Goal: Transaction & Acquisition: Purchase product/service

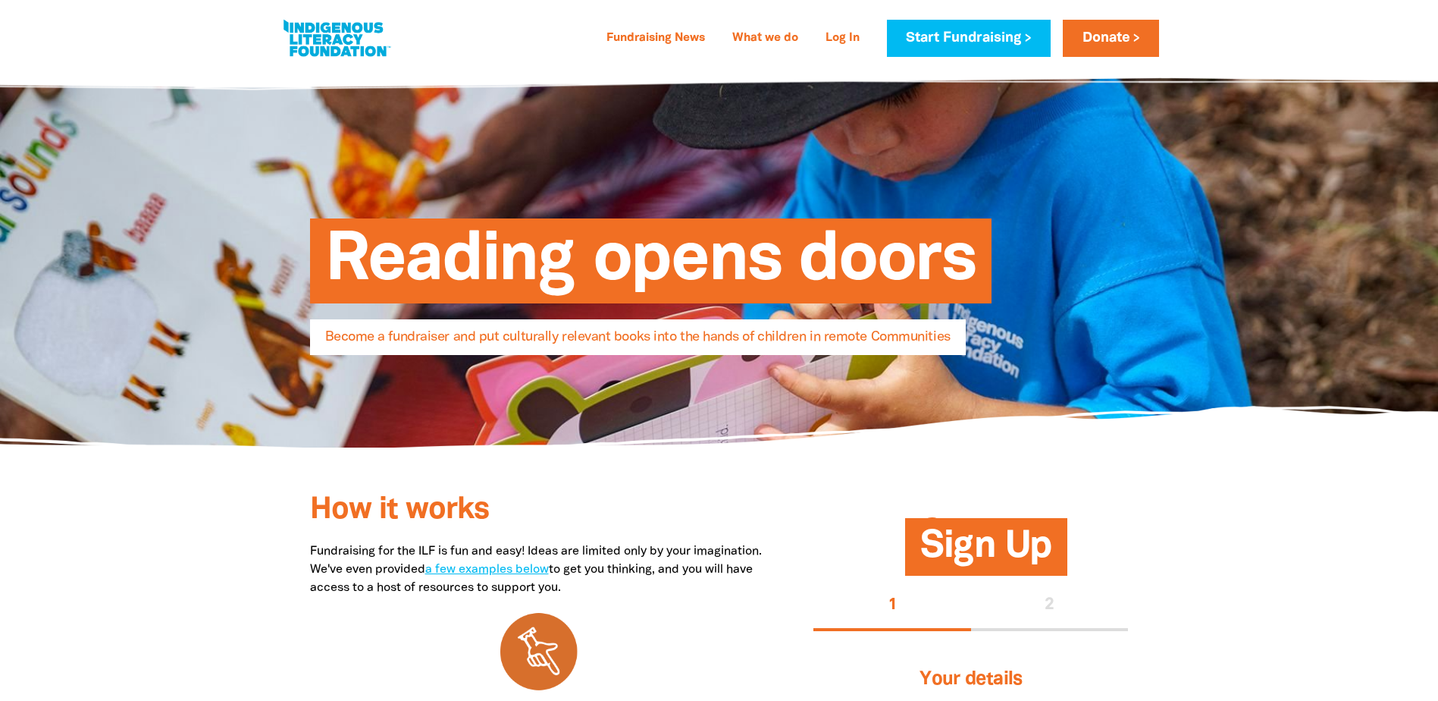
select select "AU"
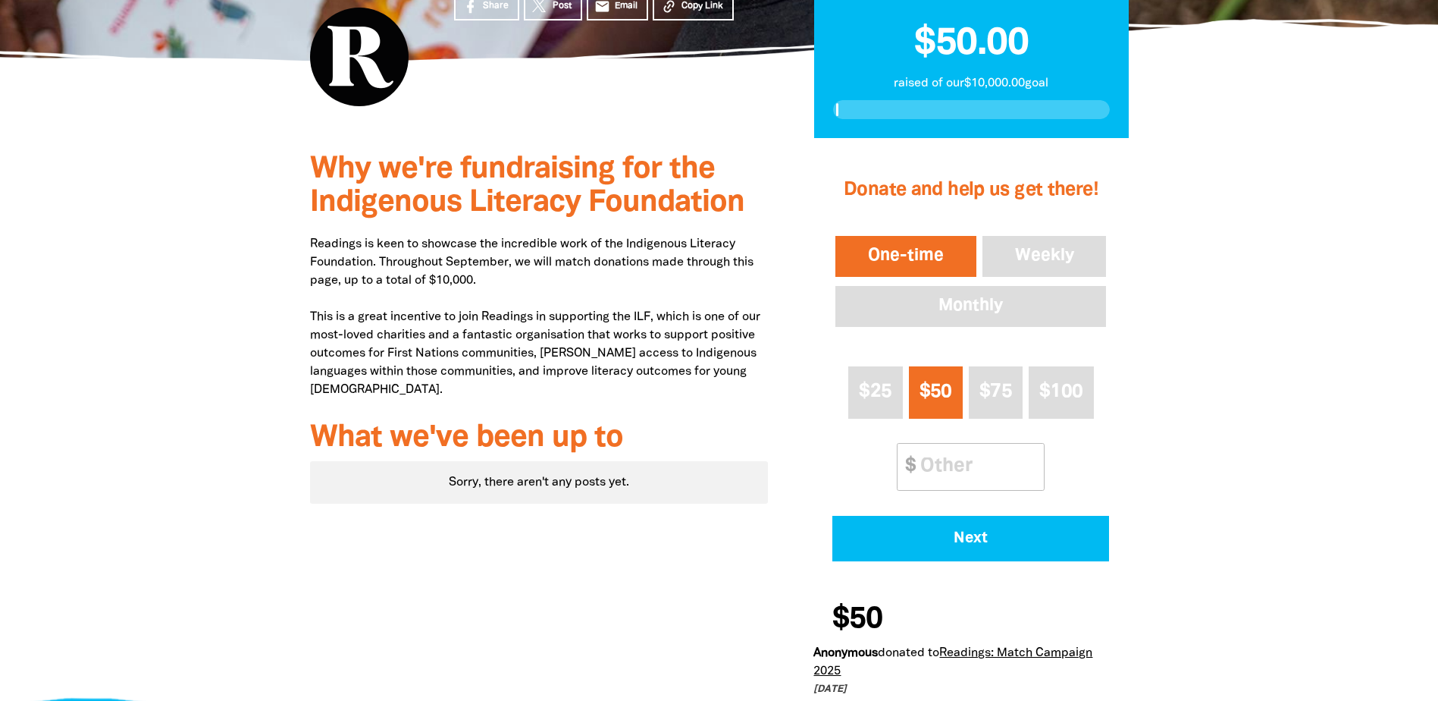
scroll to position [434, 0]
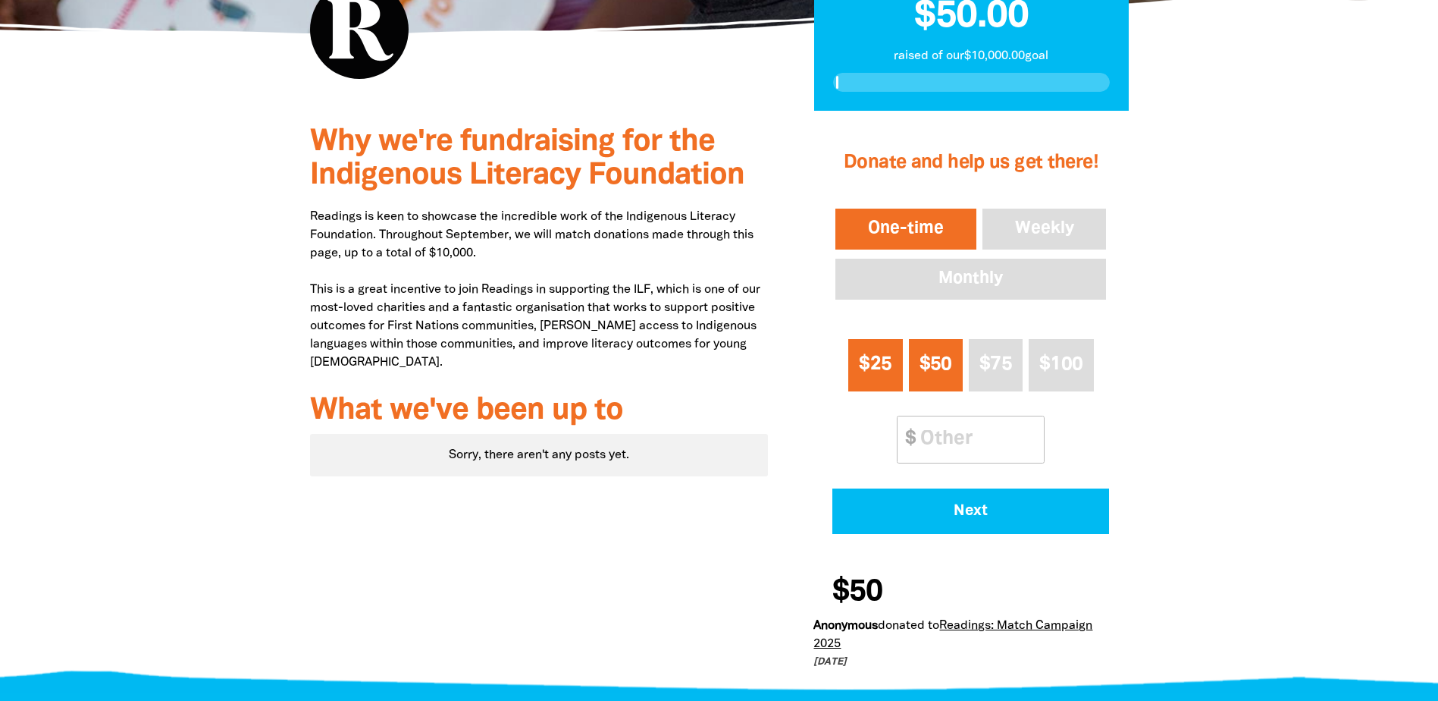
click at [861, 372] on span "$25" at bounding box center [875, 364] width 33 height 17
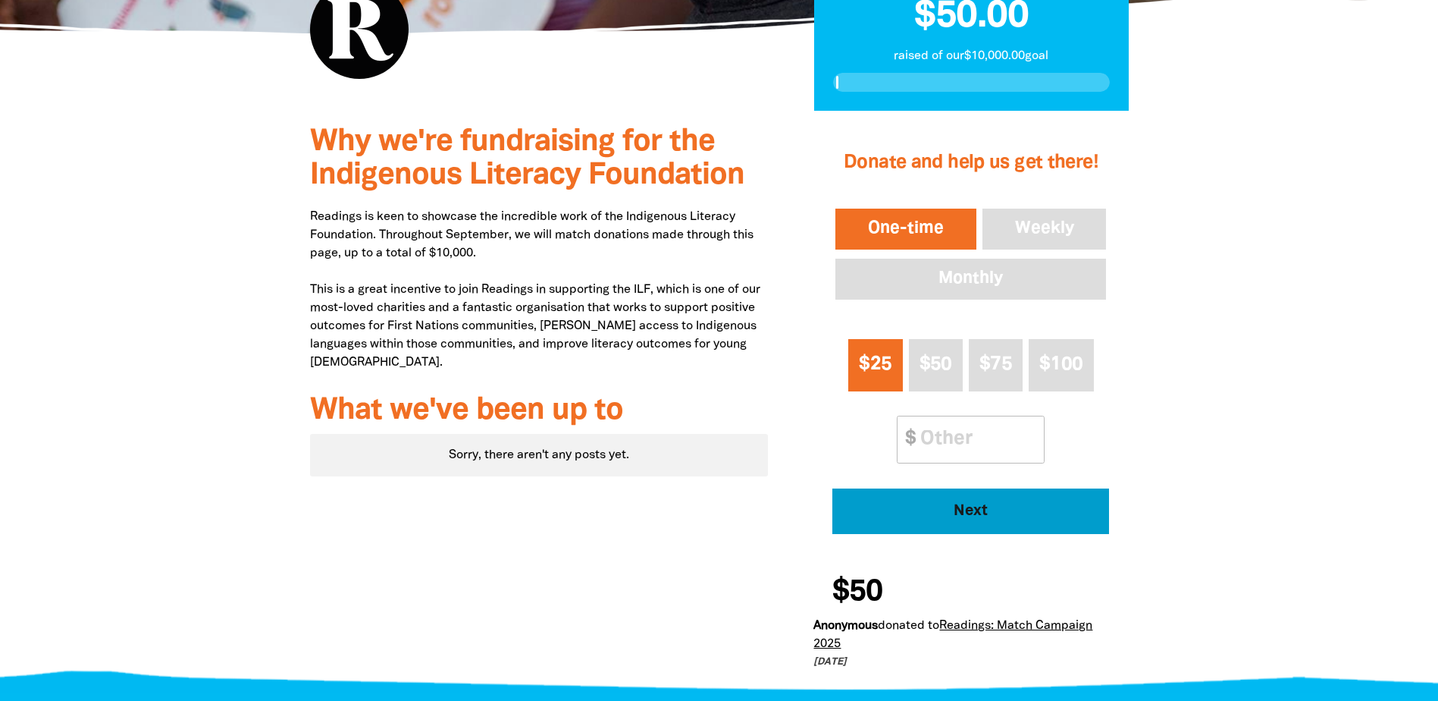
click at [1035, 513] on span "Next" at bounding box center [971, 510] width 235 height 15
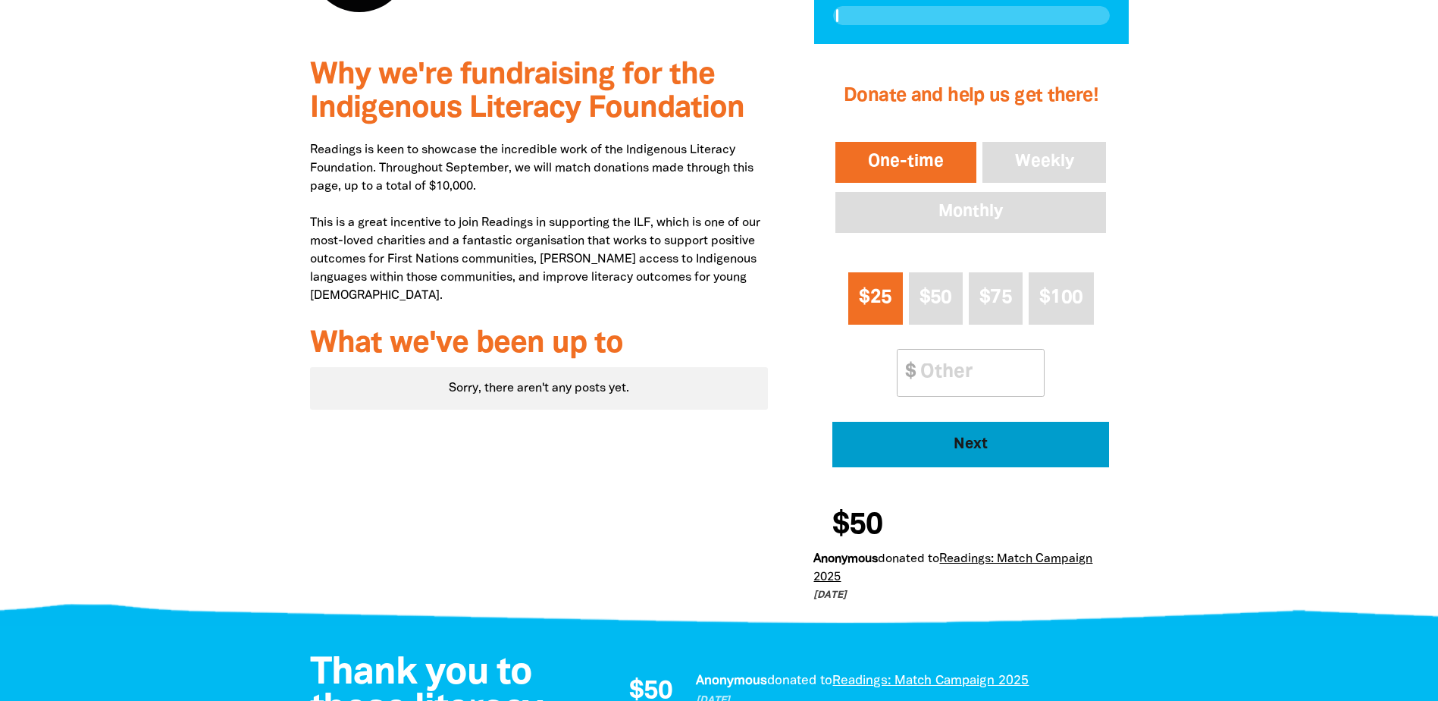
select select "AU"
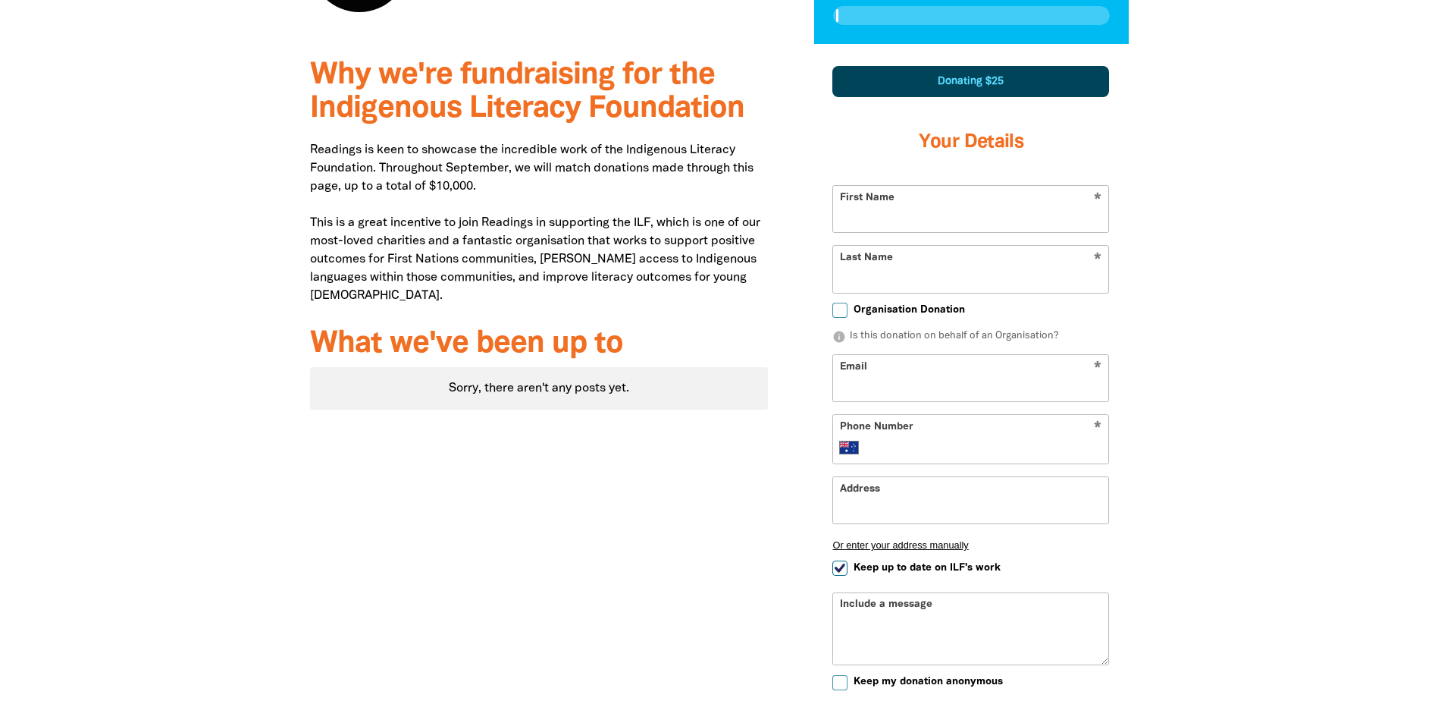
scroll to position [527, 0]
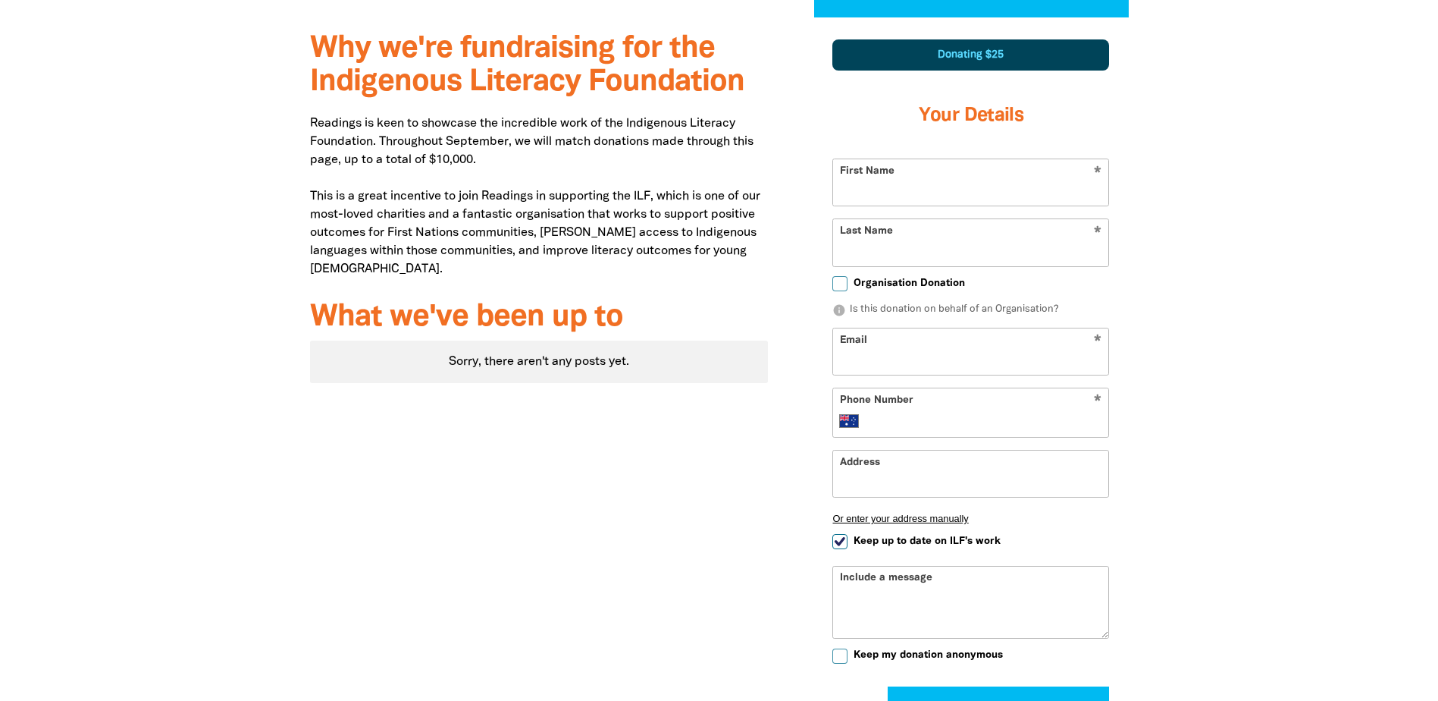
click at [901, 177] on input "First Name" at bounding box center [970, 182] width 275 height 46
type input "Bella Rose"
type input "[PERSON_NAME]"
type input "bella.mackey@readings.com.au"
type input "+61 438 850 245"
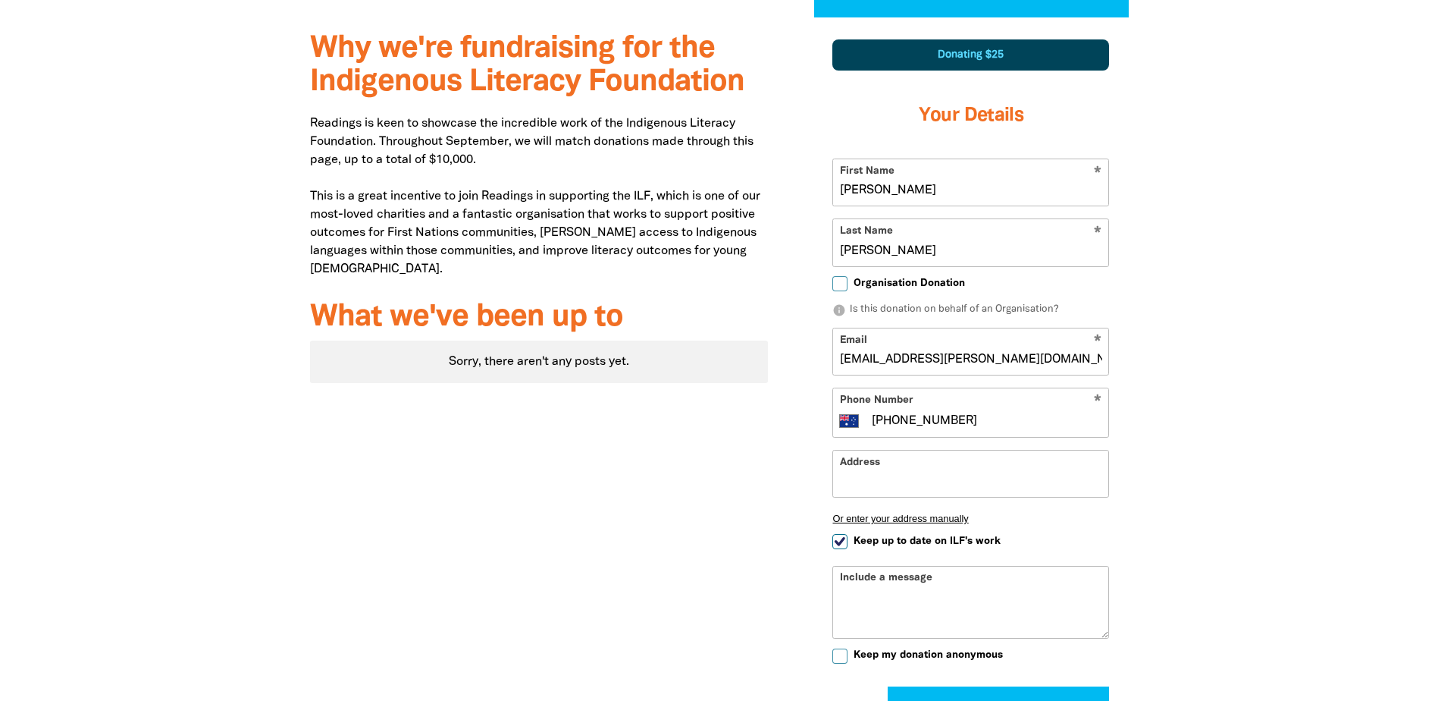
click at [895, 180] on input "Bella Rose" at bounding box center [970, 182] width 275 height 46
type input "Bella"
click at [1184, 229] on div at bounding box center [719, 449] width 1438 height 865
click at [1074, 354] on input "bella.mackey@readings.com.au" at bounding box center [970, 351] width 275 height 46
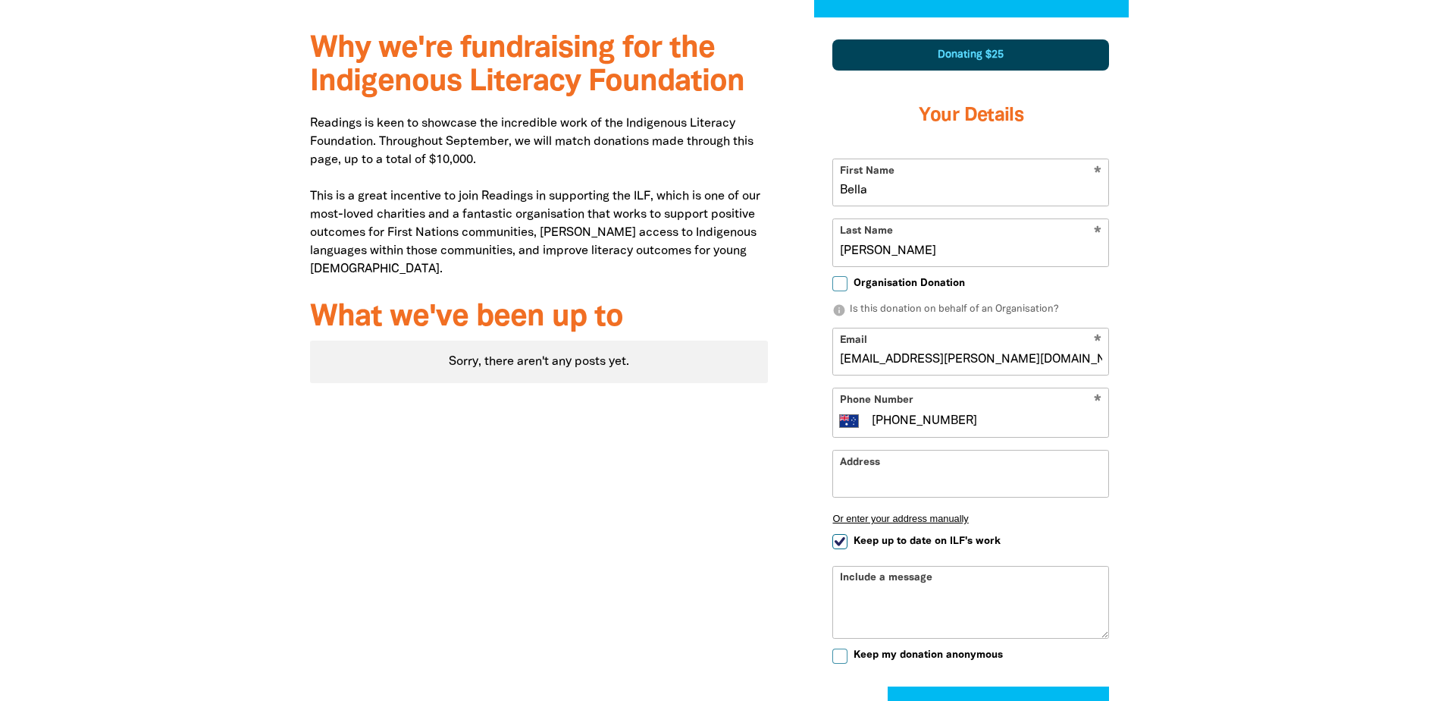
click at [1074, 354] on input "bella.mackey@readings.com.au" at bounding box center [970, 351] width 275 height 46
type input "bellarosemackey@gmail.com"
type input "180 Dawson"
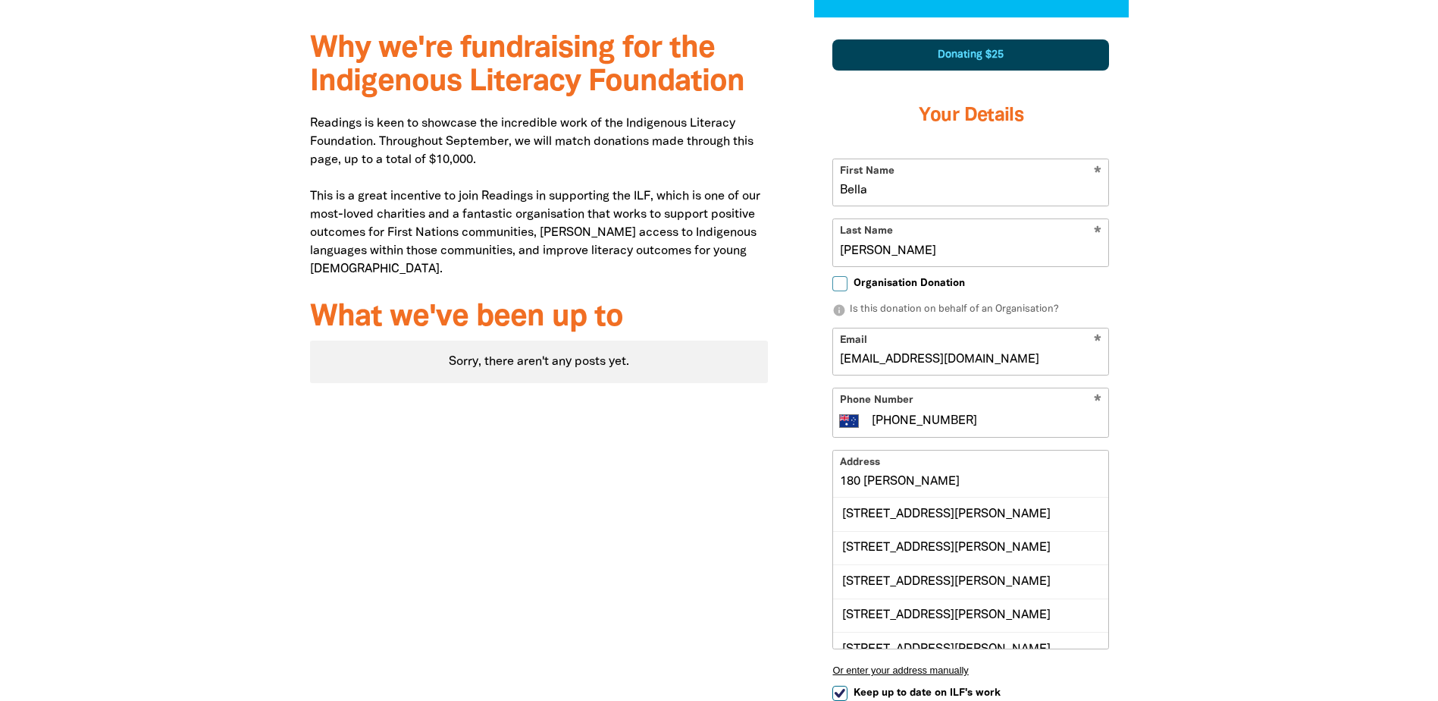
click at [1001, 481] on input "180 Dawson" at bounding box center [970, 473] width 275 height 46
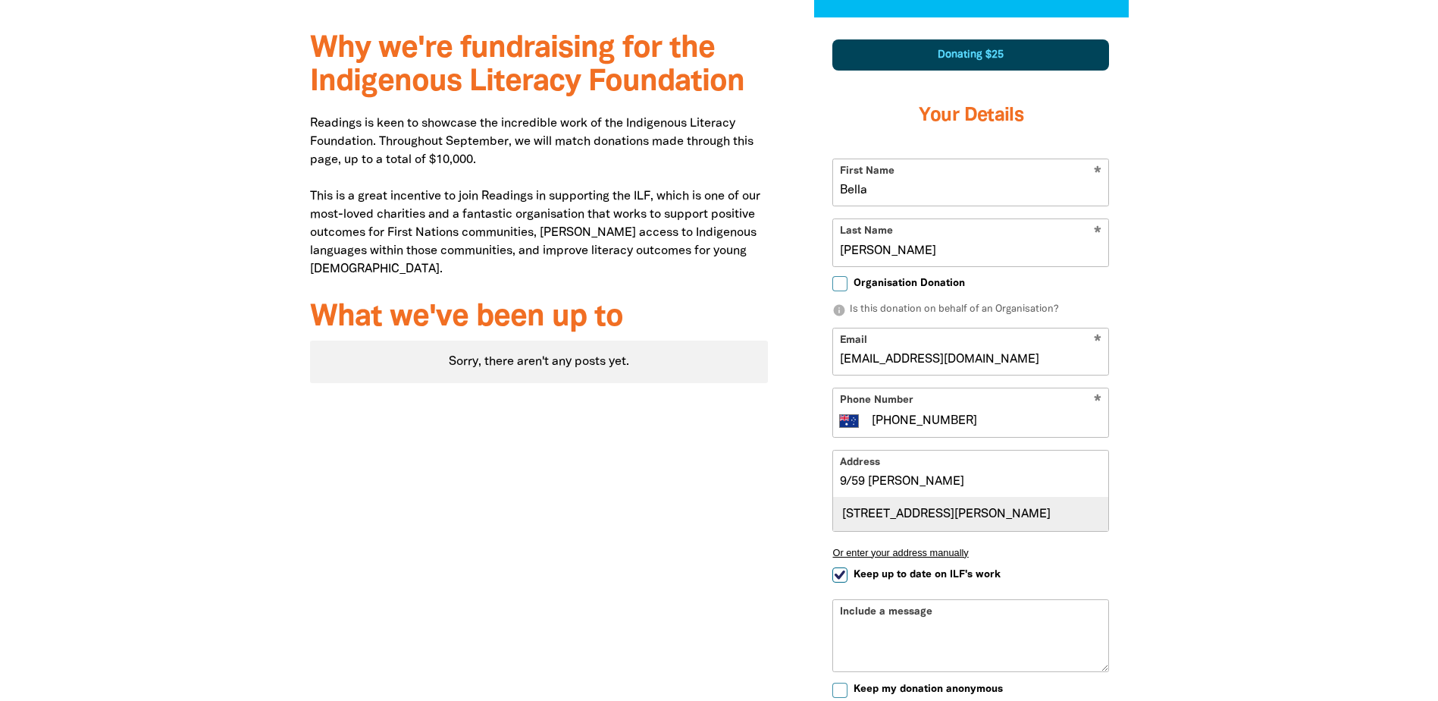
click at [984, 516] on div "Unit 9, 59 Chapman Street, NORTH MELBOURNE VIC 3051" at bounding box center [970, 513] width 275 height 33
type input "Unit 9, 59 Chapman Street, NORTH MELBOURNE VIC 3051"
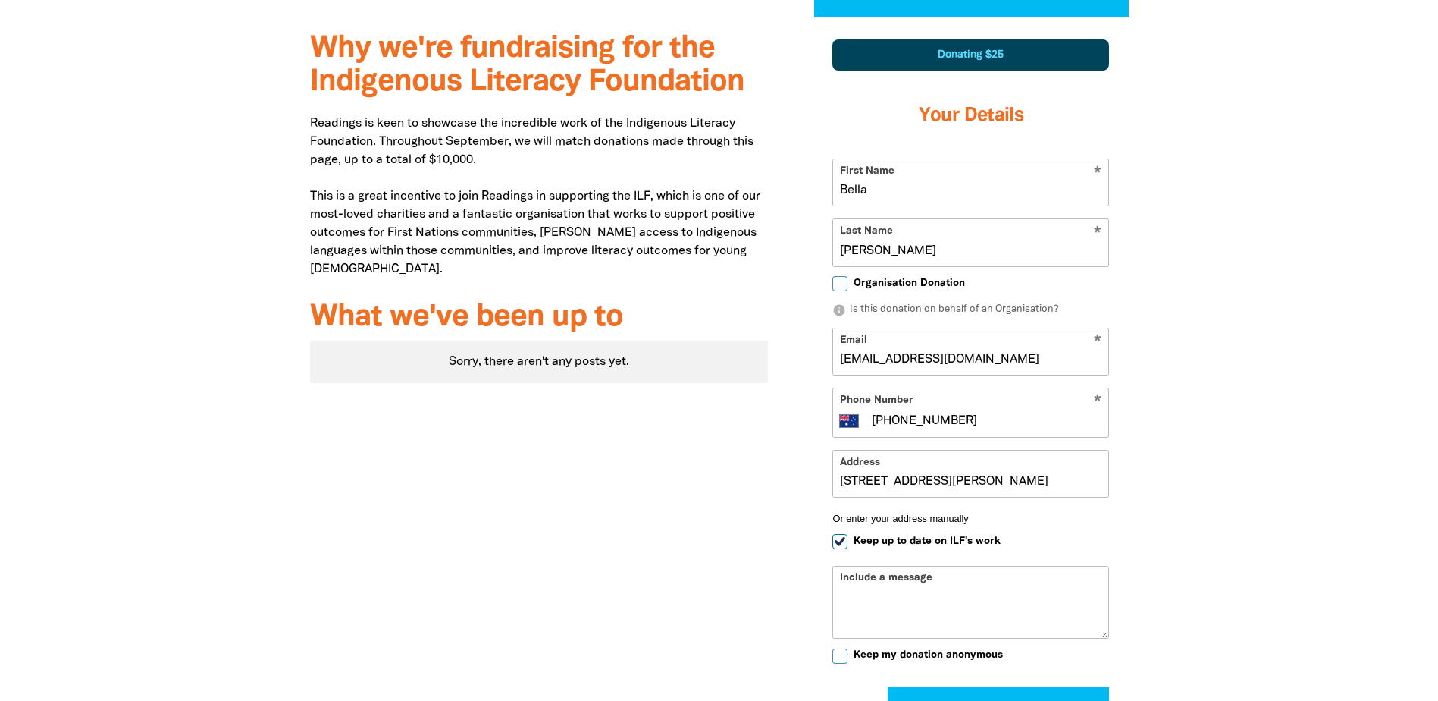
click at [834, 542] on input "Keep up to date on ILF's work" at bounding box center [840, 541] width 15 height 15
checkbox input "false"
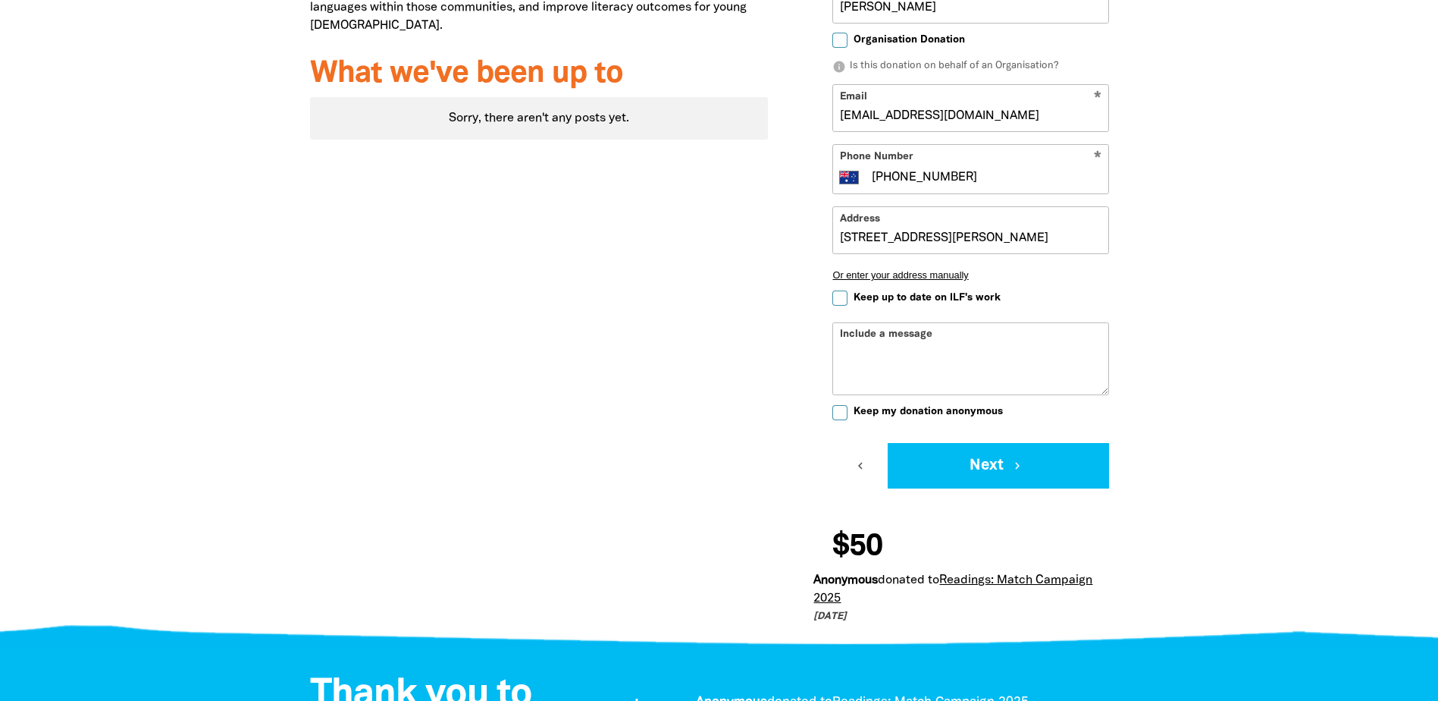
scroll to position [807, 0]
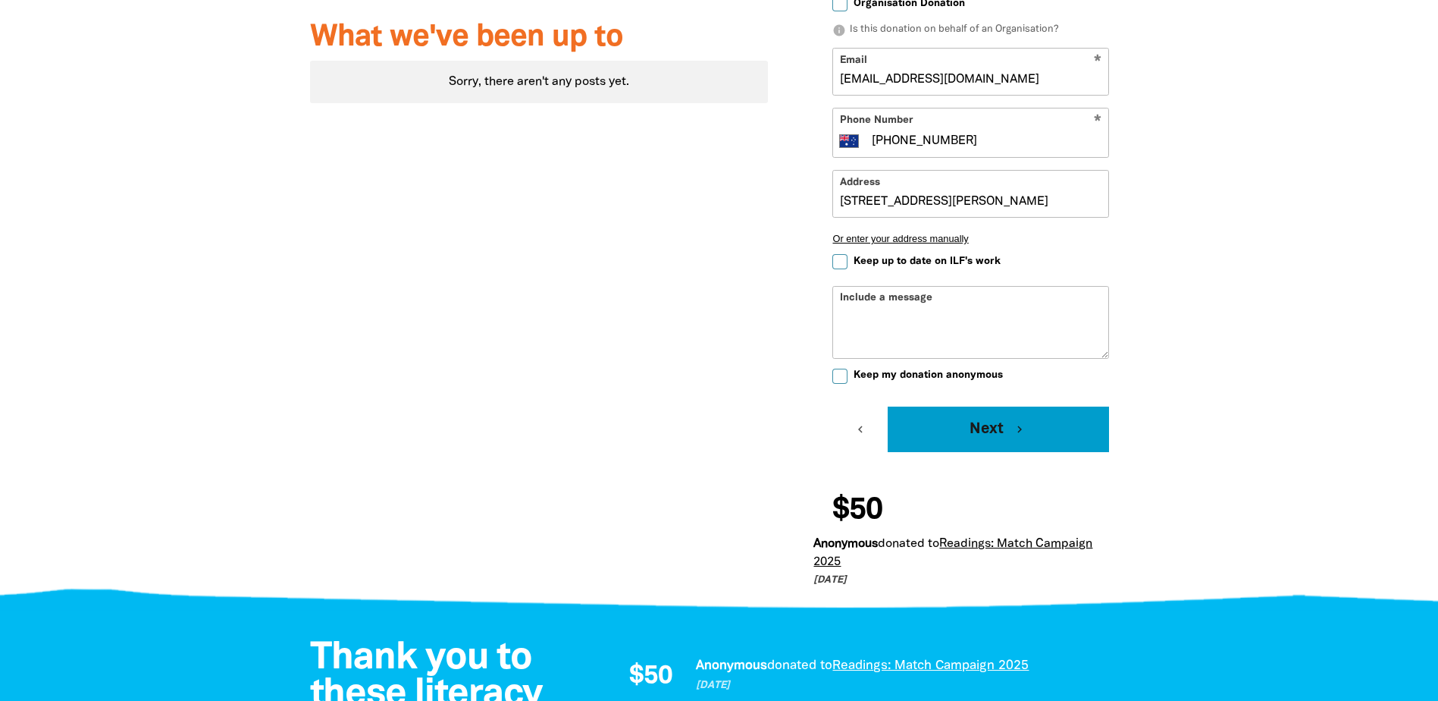
click at [973, 434] on button "Next chevron_right" at bounding box center [998, 428] width 221 height 45
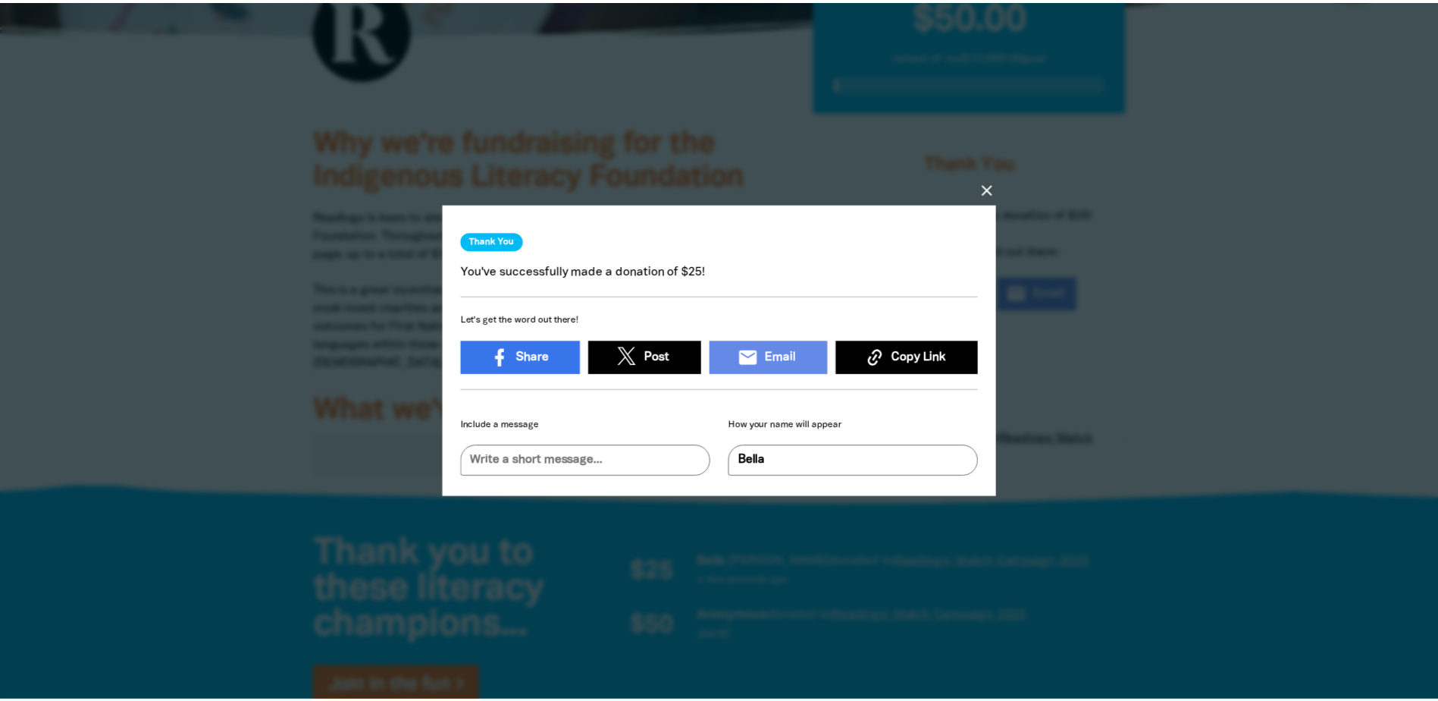
scroll to position [0, 0]
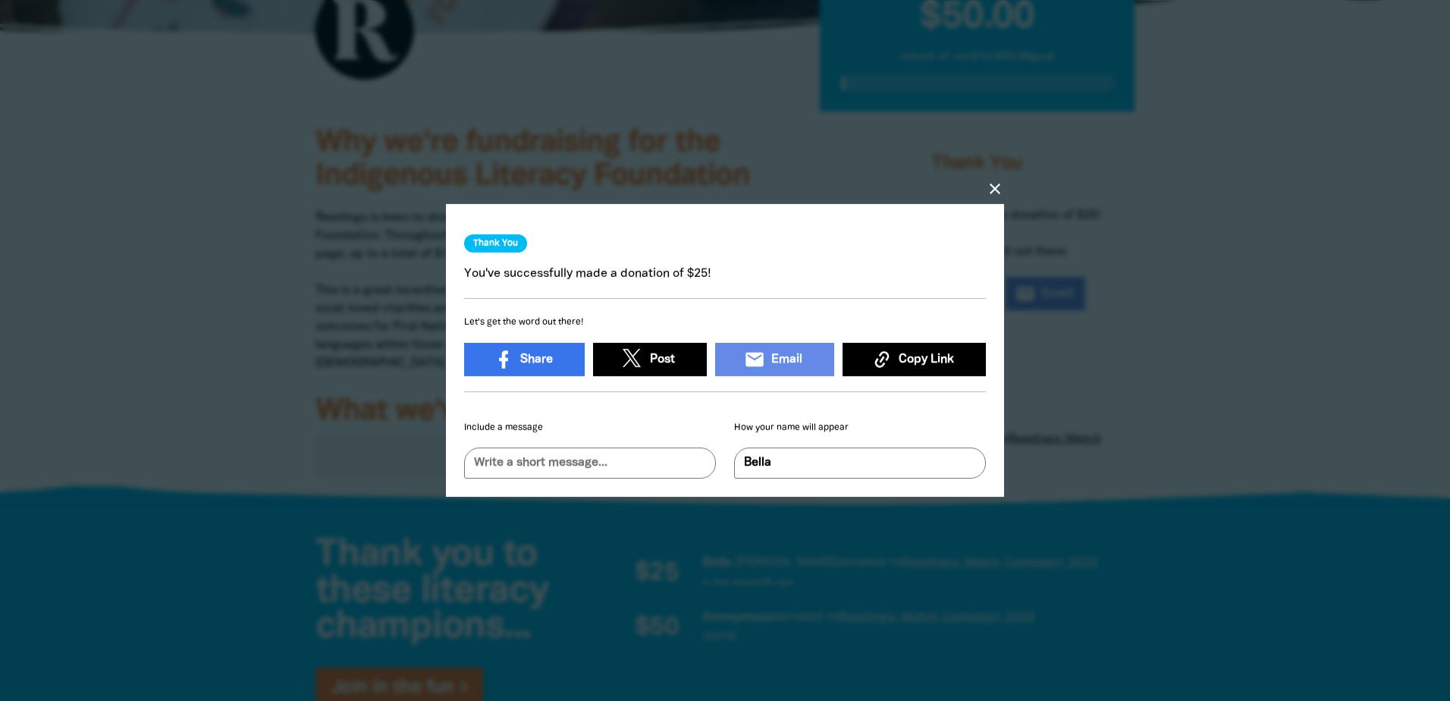
click at [997, 180] on icon "close" at bounding box center [995, 189] width 18 height 18
